Goal: Task Accomplishment & Management: Use online tool/utility

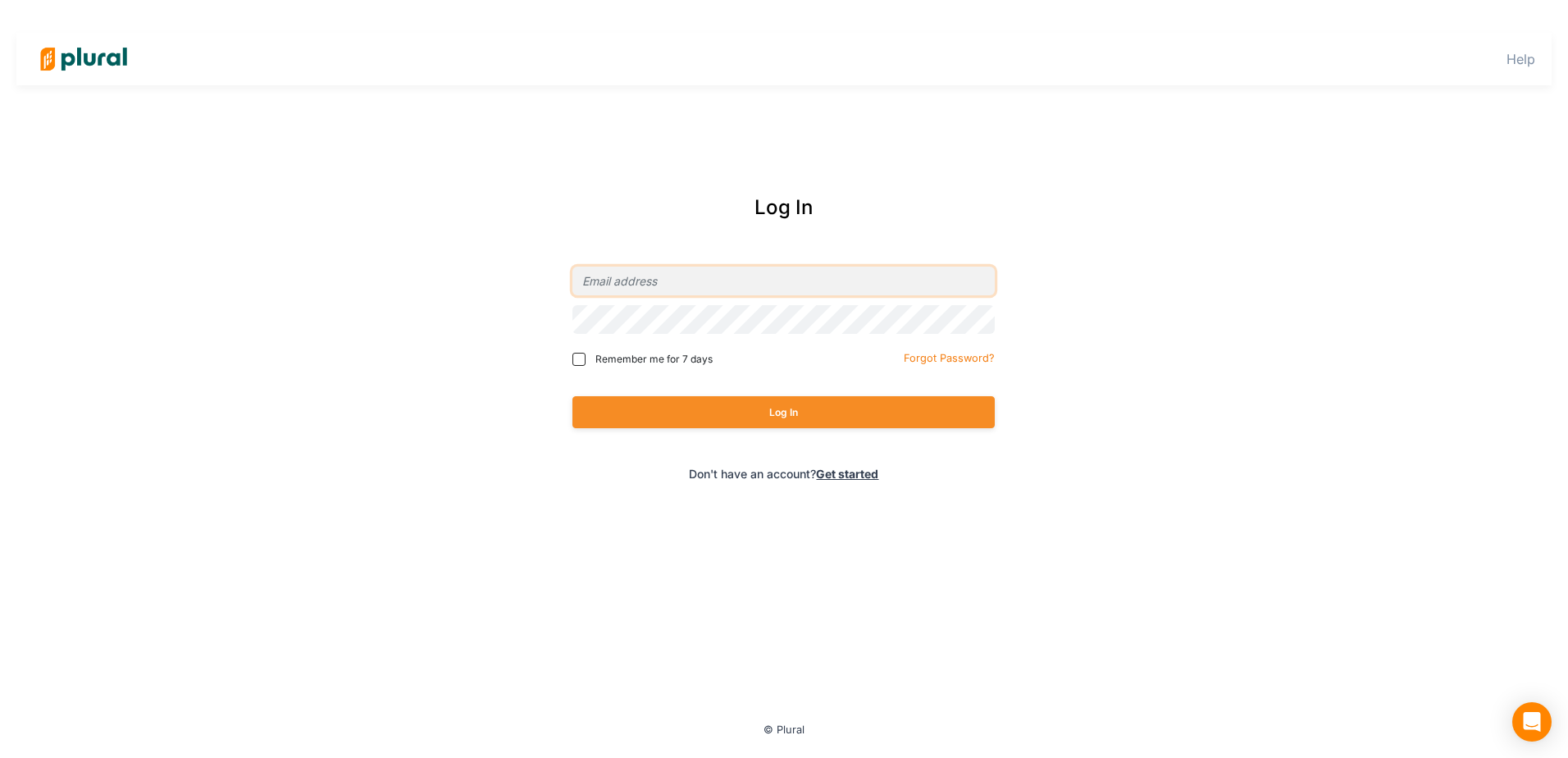
type input "[EMAIL_ADDRESS][DOMAIN_NAME]"
click at [741, 422] on button "Log In" at bounding box center [784, 412] width 422 height 32
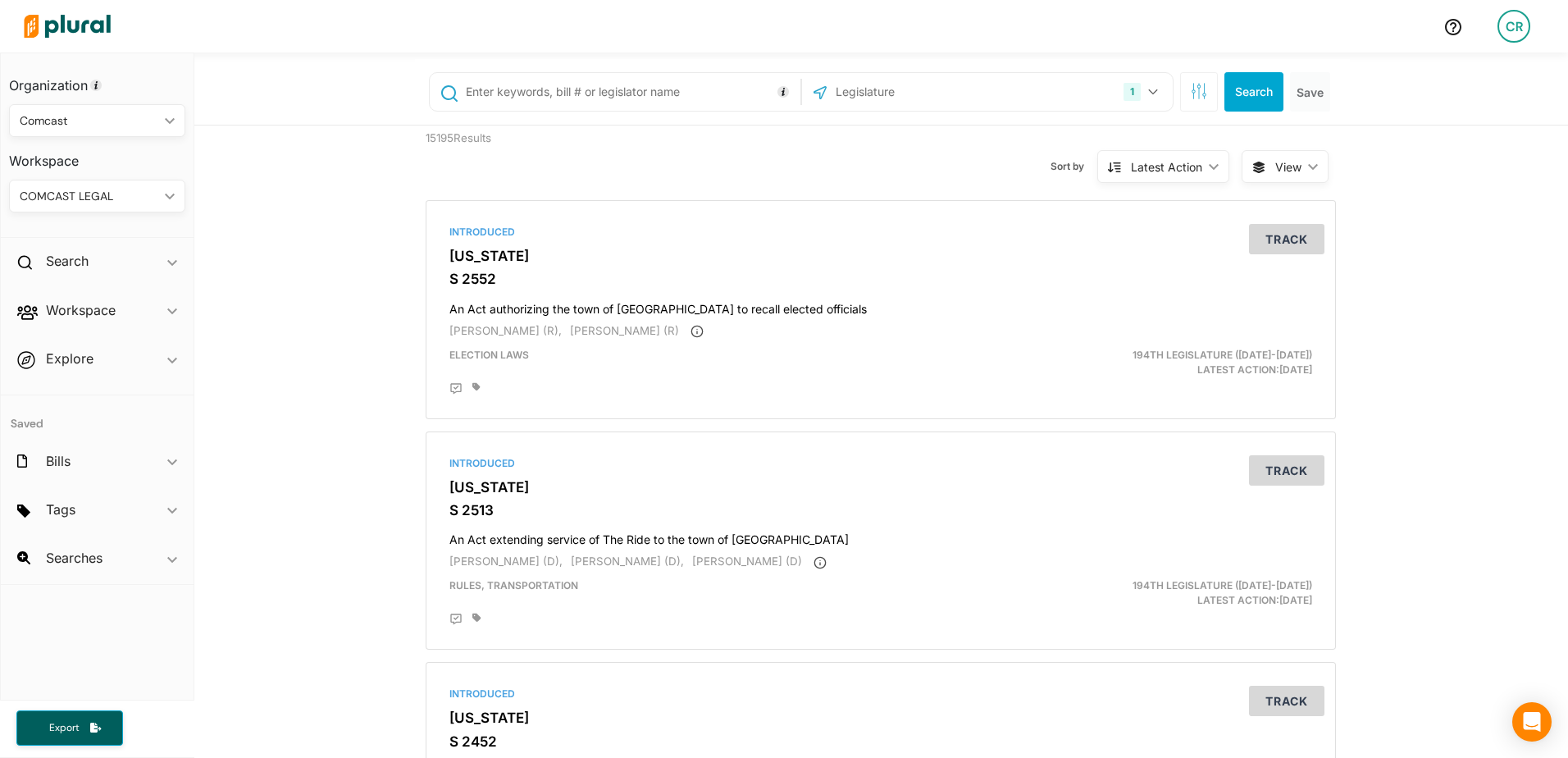
click at [576, 97] on input "text" at bounding box center [631, 93] width 333 height 32
click at [531, 82] on input "text" at bounding box center [631, 93] width 333 height 32
click at [1061, 98] on div "1 [US_STATE] [GEOGRAPHIC_DATA] Congress [US_STATE] [US_STATE] [US_STATE] [US_ST…" at bounding box center [987, 93] width 362 height 32
click at [1086, 95] on div "1 [US_STATE] [GEOGRAPHIC_DATA] Congress [US_STATE] [US_STATE] [US_STATE] [US_ST…" at bounding box center [987, 93] width 362 height 32
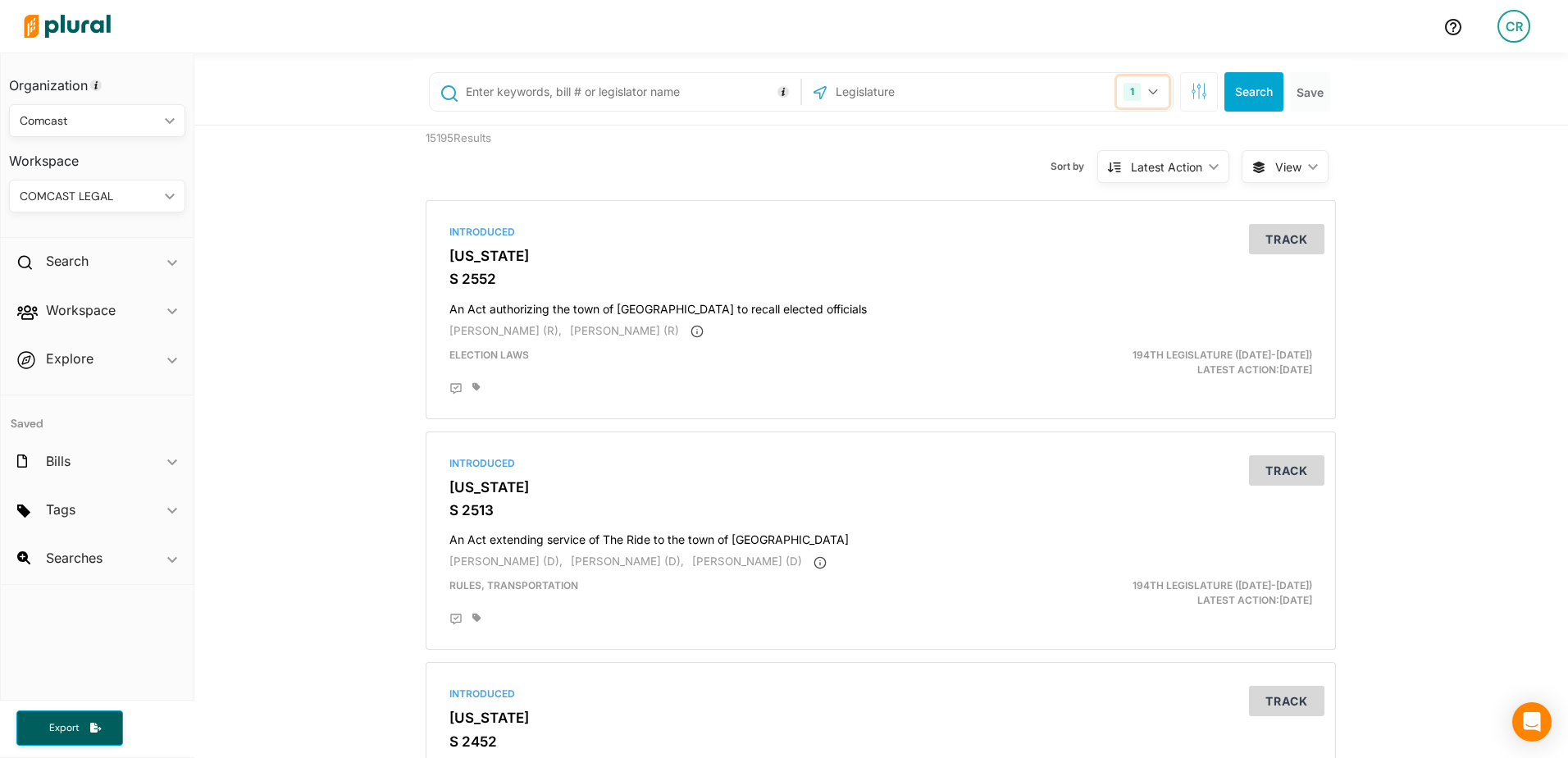
click at [1146, 95] on button "1" at bounding box center [1143, 93] width 52 height 32
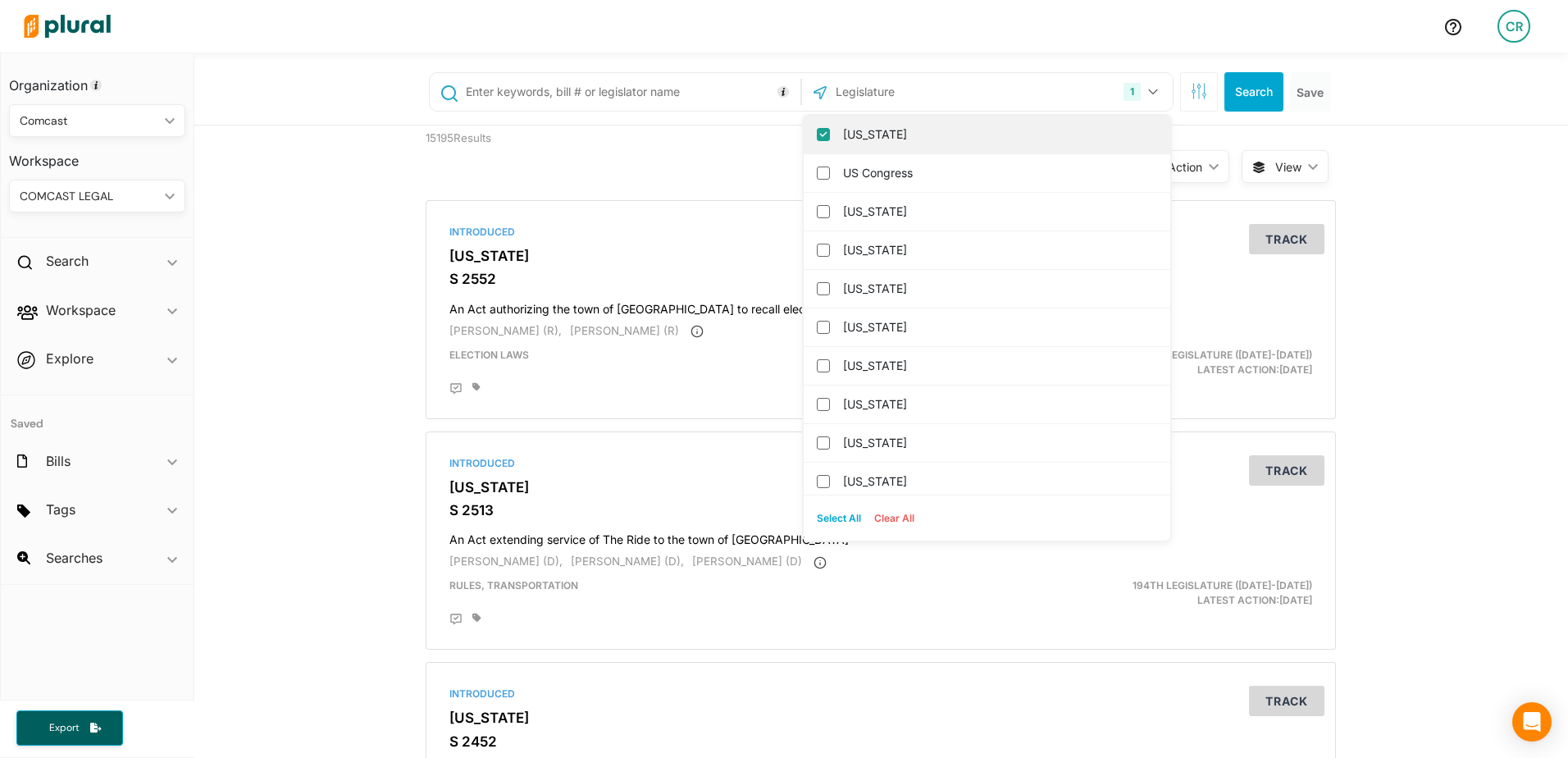
click at [822, 139] on input "[US_STATE]" at bounding box center [823, 134] width 13 height 13
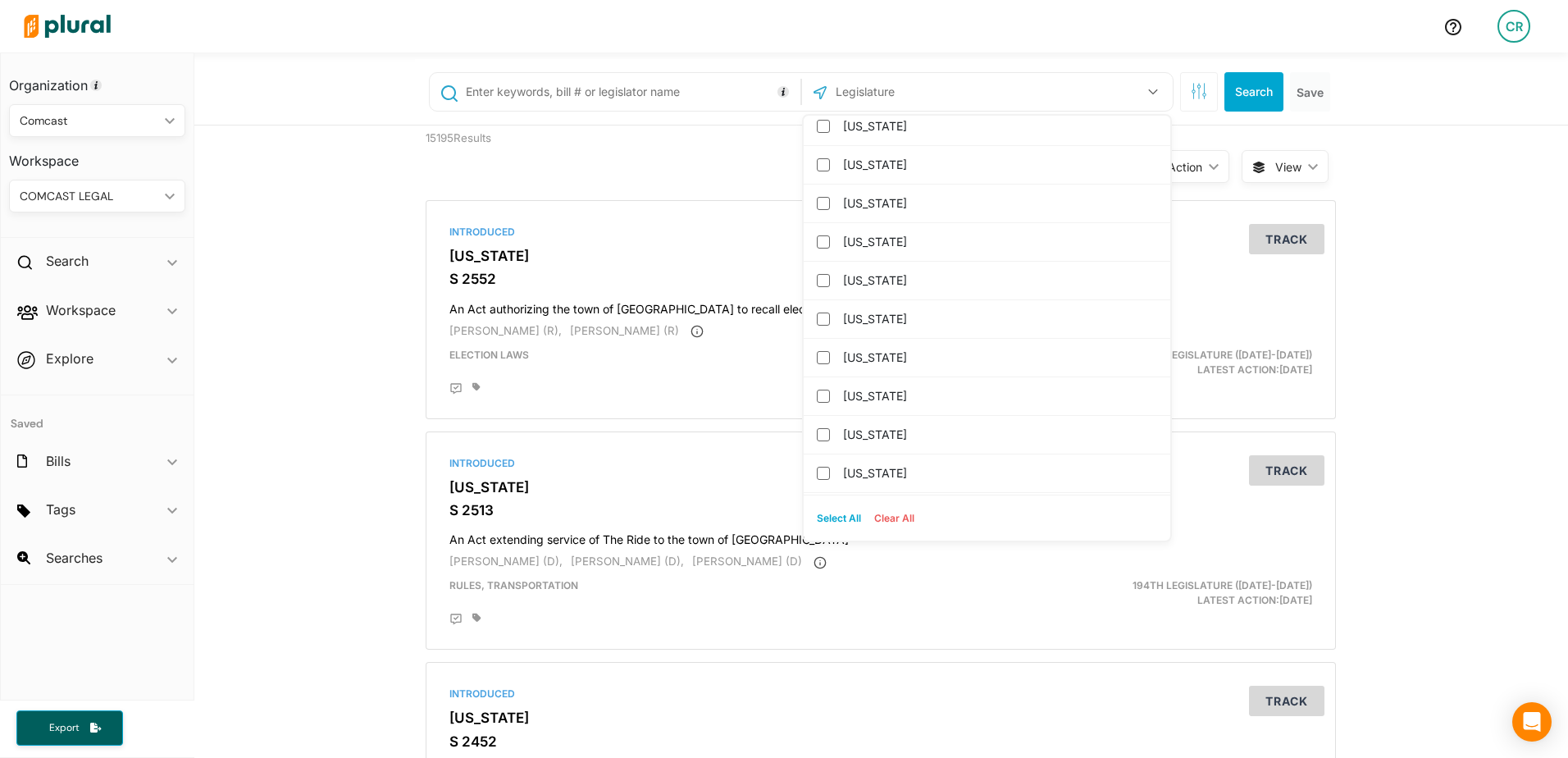
scroll to position [411, 0]
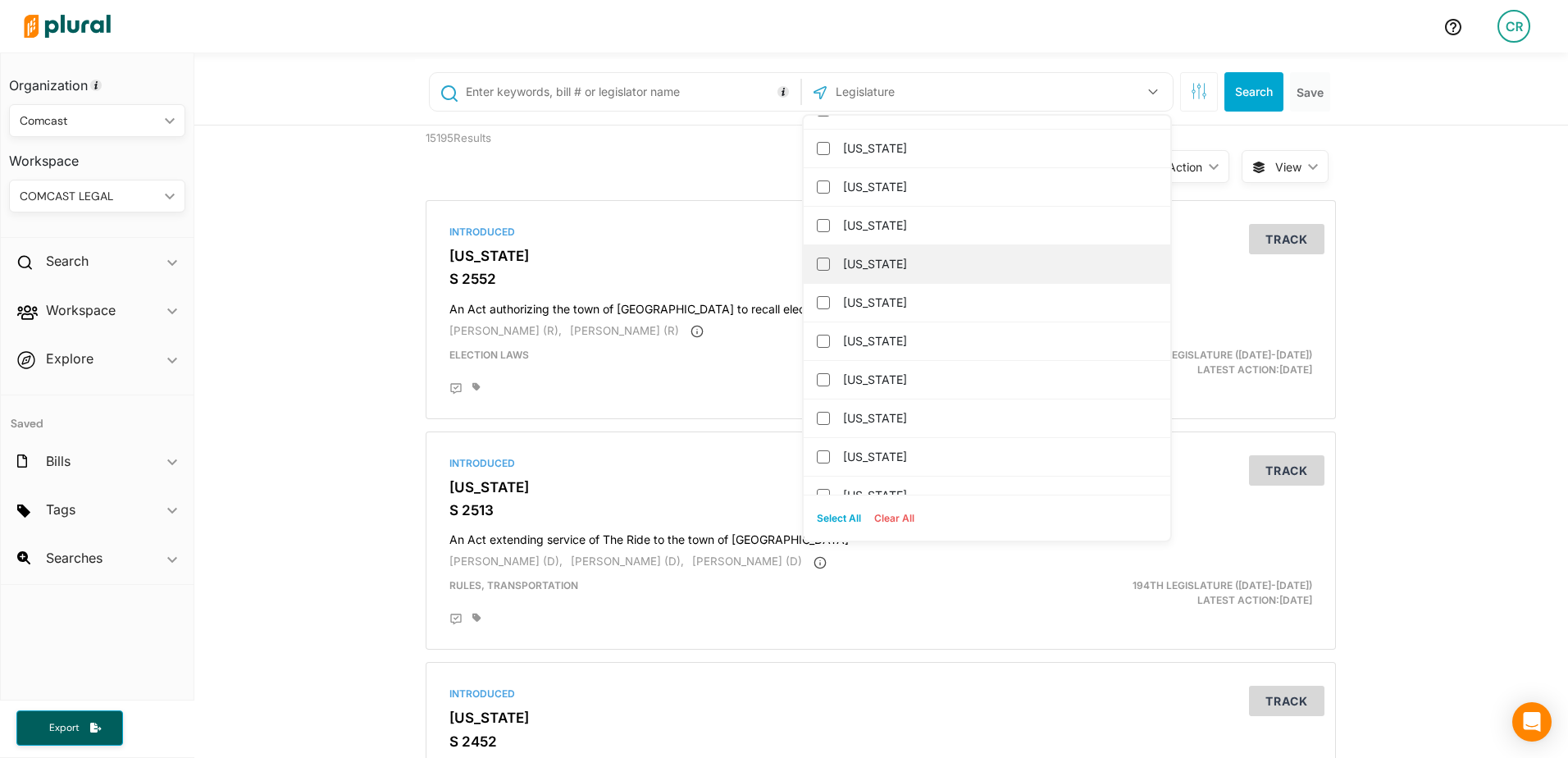
click at [811, 274] on div "[US_STATE]" at bounding box center [987, 264] width 367 height 38
click at [817, 261] on input "[US_STATE]" at bounding box center [823, 264] width 13 height 13
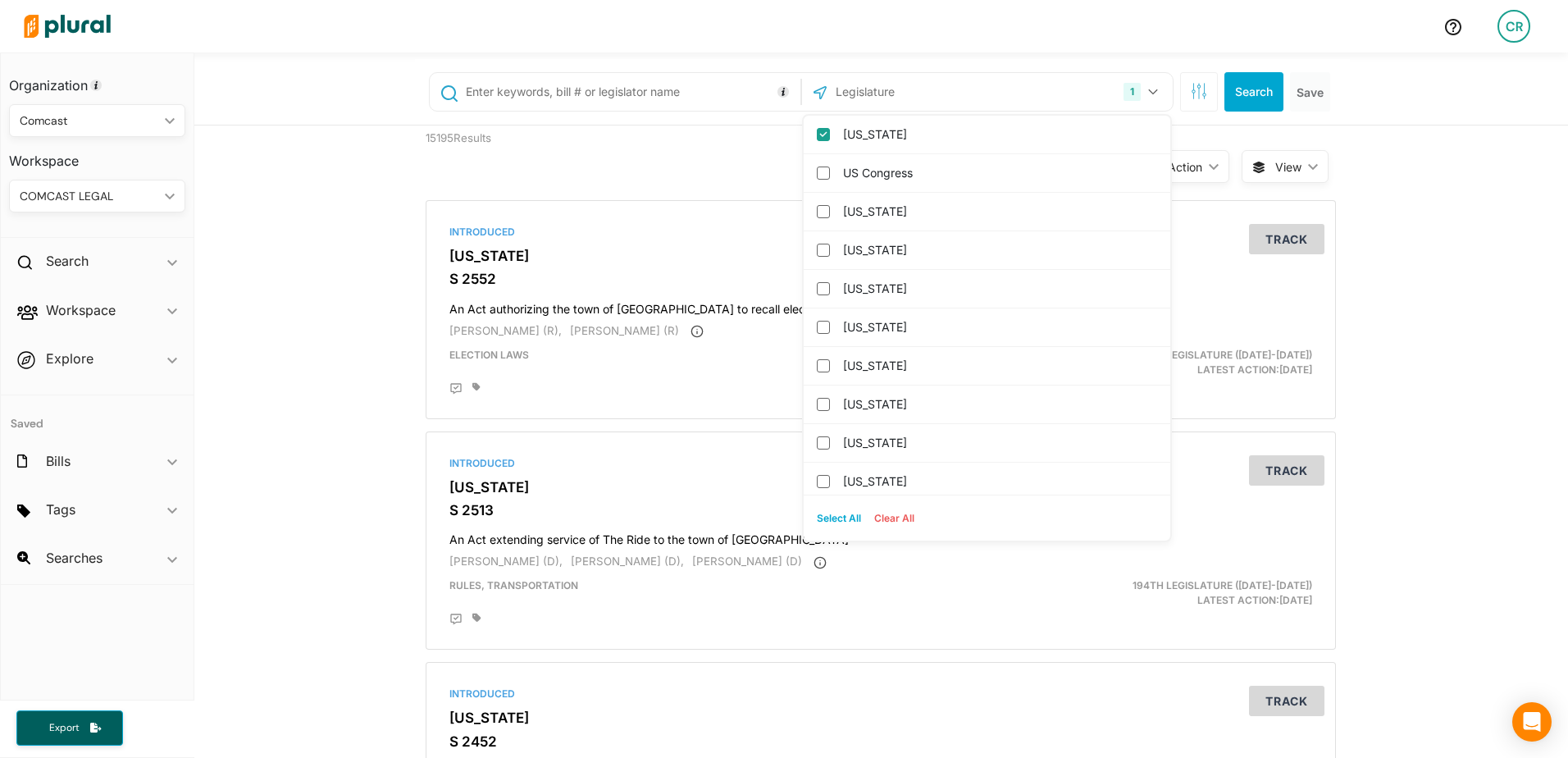
click at [575, 81] on input "text" at bounding box center [631, 93] width 333 height 32
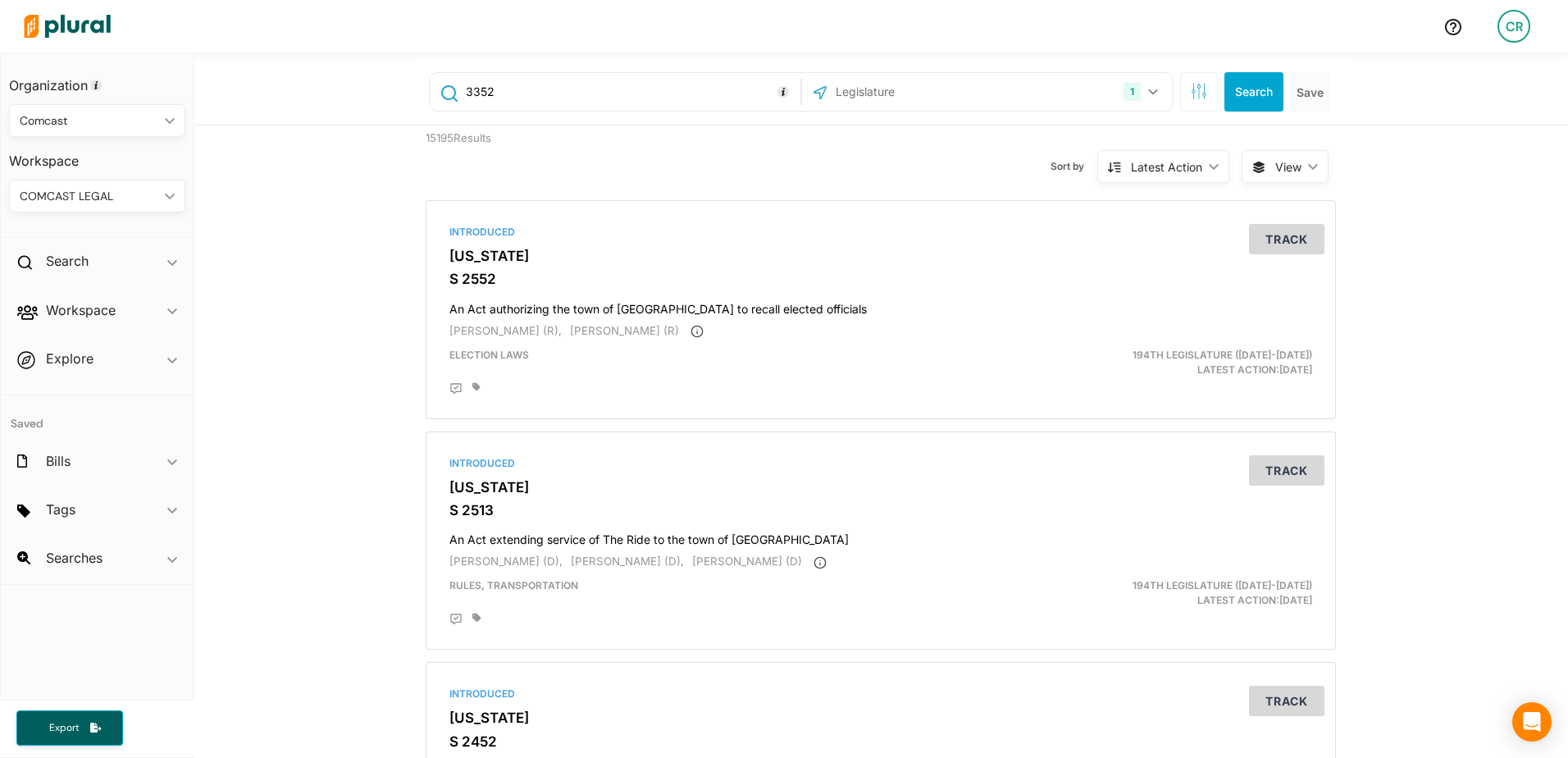
type input "3352"
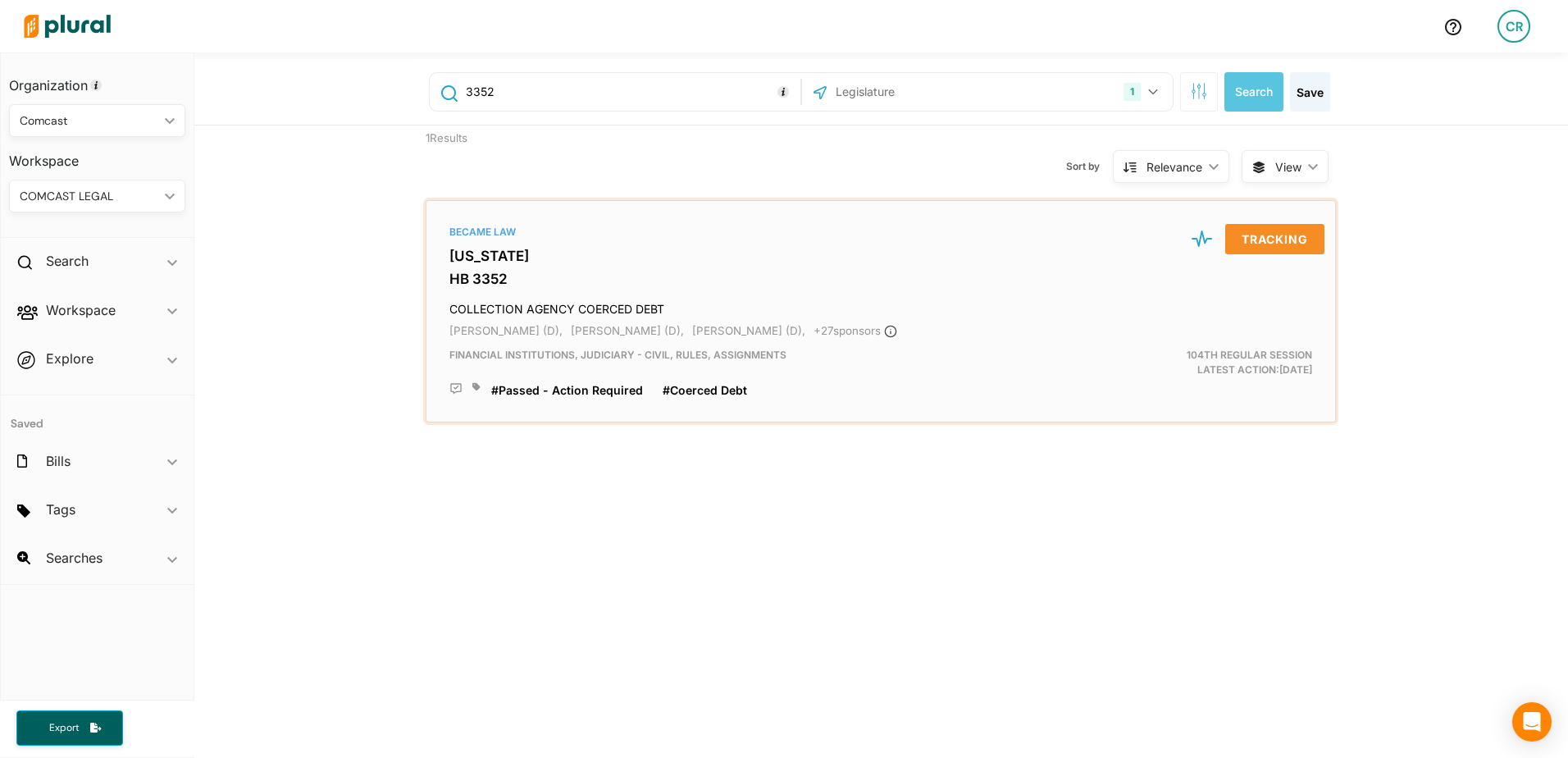
click at [470, 251] on h3 "[US_STATE]" at bounding box center [881, 256] width 863 height 17
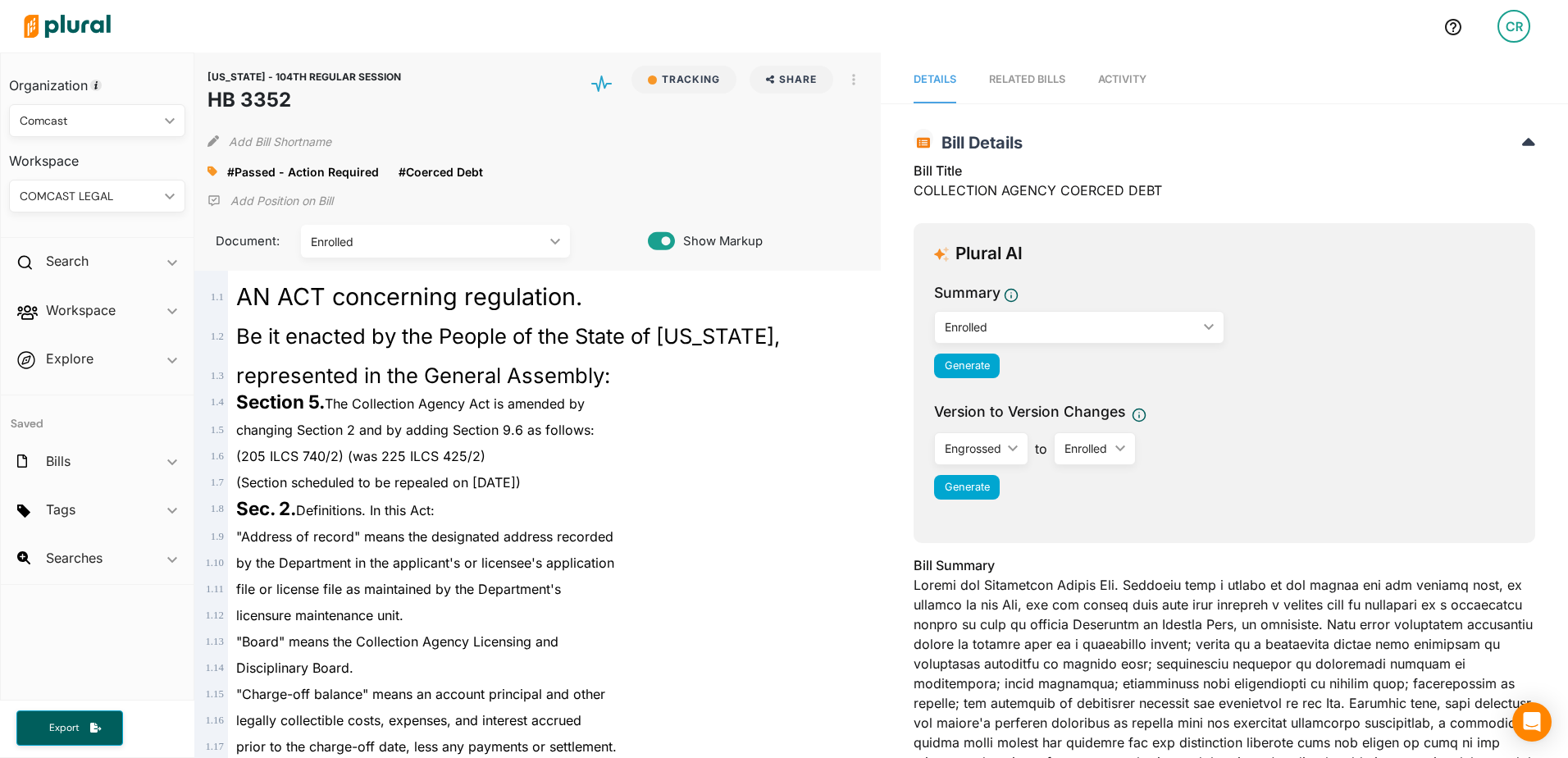
click at [1113, 82] on span "Activity" at bounding box center [1122, 79] width 48 height 13
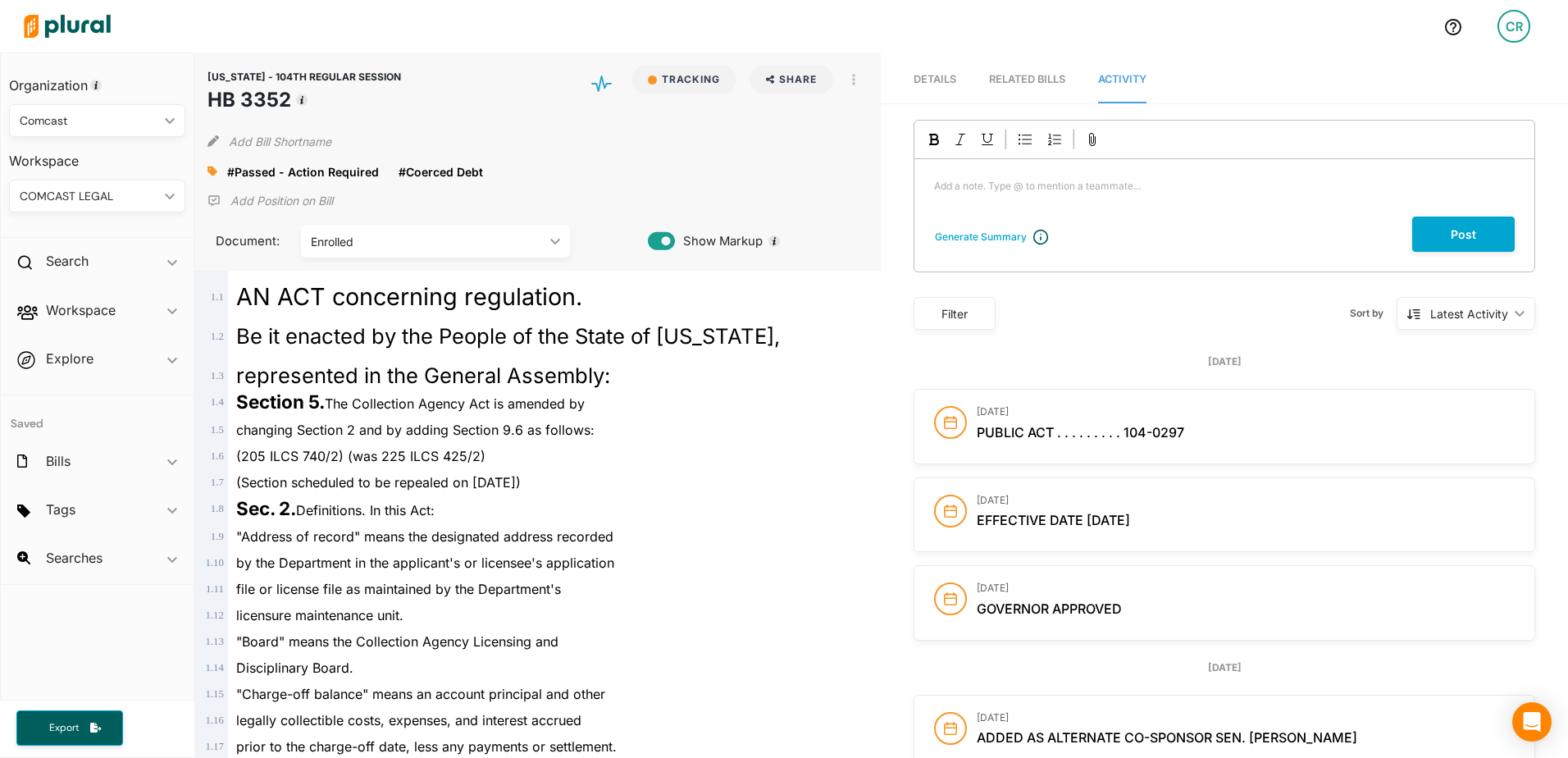
click at [1179, 198] on div "Add a note. Type @ to mention a teammate... ﻿" at bounding box center [1224, 188] width 620 height 57
click at [1199, 190] on span "Setting up a process for Care to intake complaints related to coerced debt." at bounding box center [1106, 186] width 345 height 13
click at [1422, 239] on button "Post" at bounding box center [1464, 234] width 102 height 35
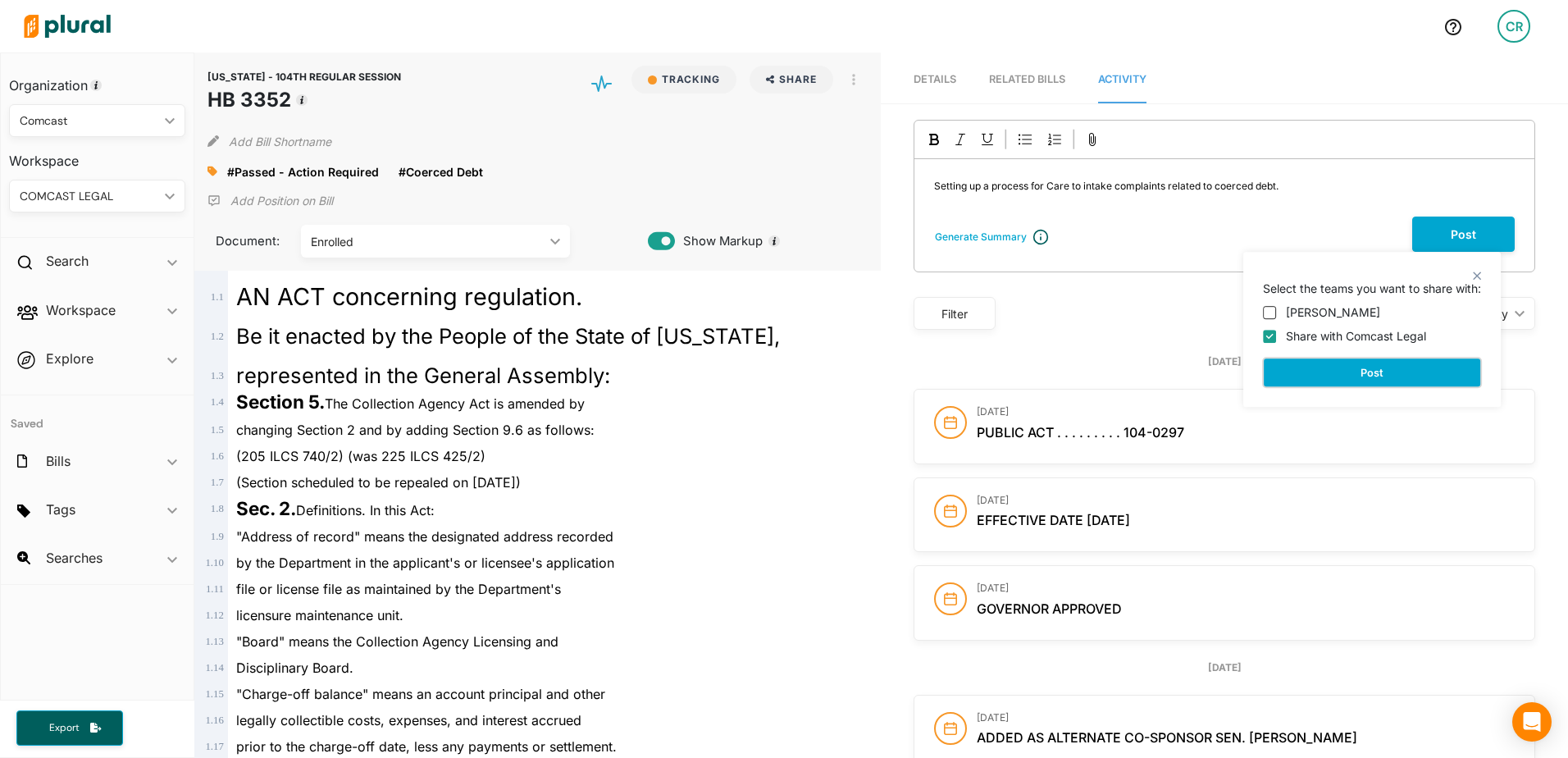
click at [1358, 377] on button "Post" at bounding box center [1372, 372] width 219 height 30
